Goal: Information Seeking & Learning: Learn about a topic

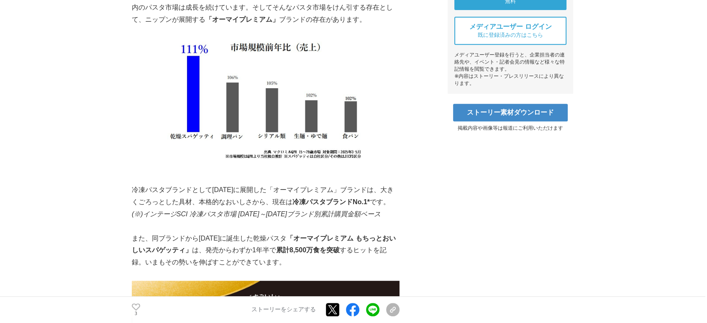
scroll to position [418, 0]
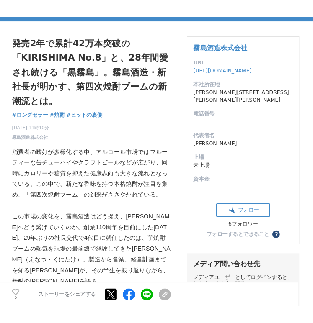
scroll to position [93, 0]
